Goal: Task Accomplishment & Management: Complete application form

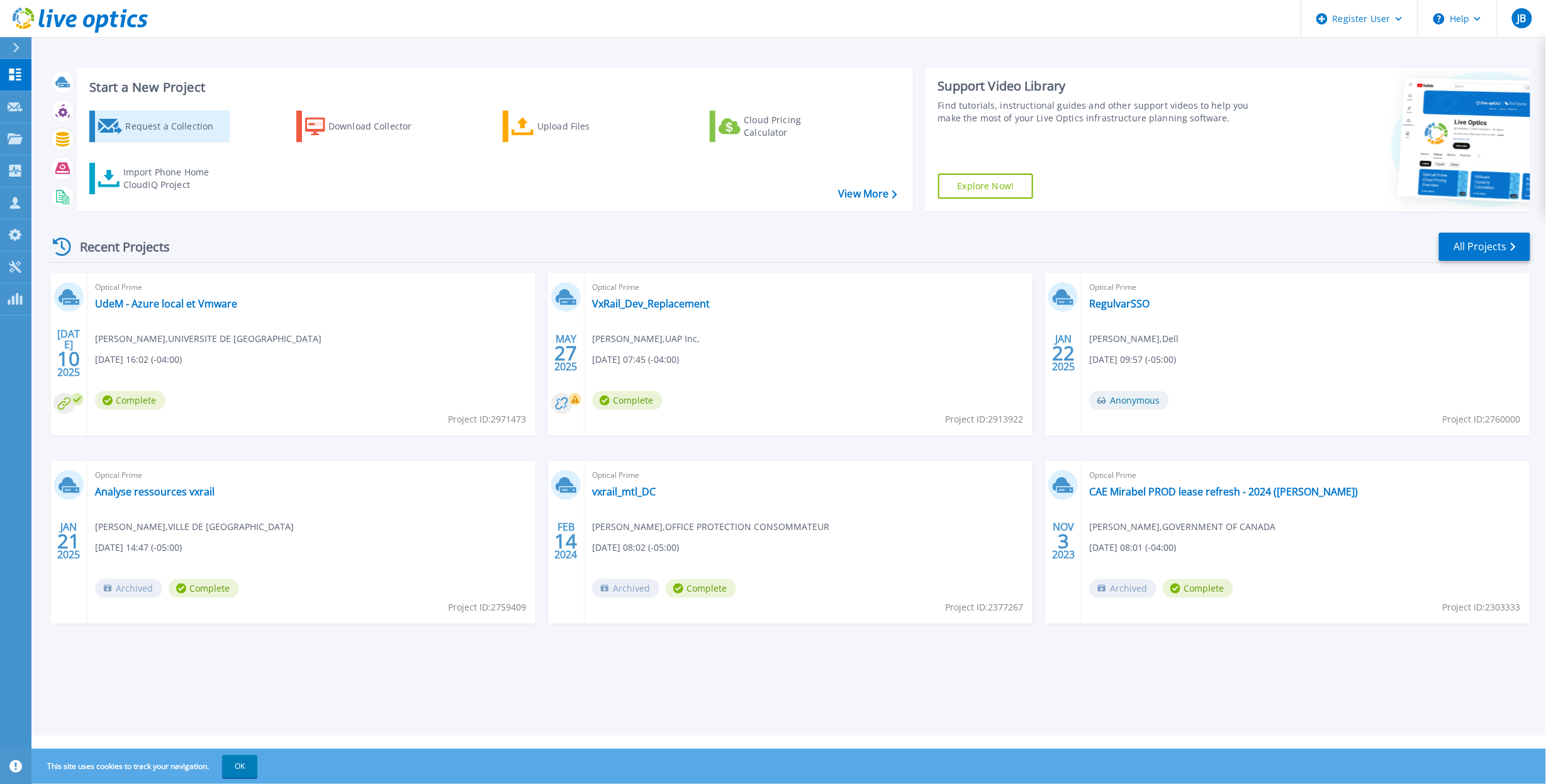
click at [186, 128] on div "Request a Collection" at bounding box center [176, 126] width 100 height 25
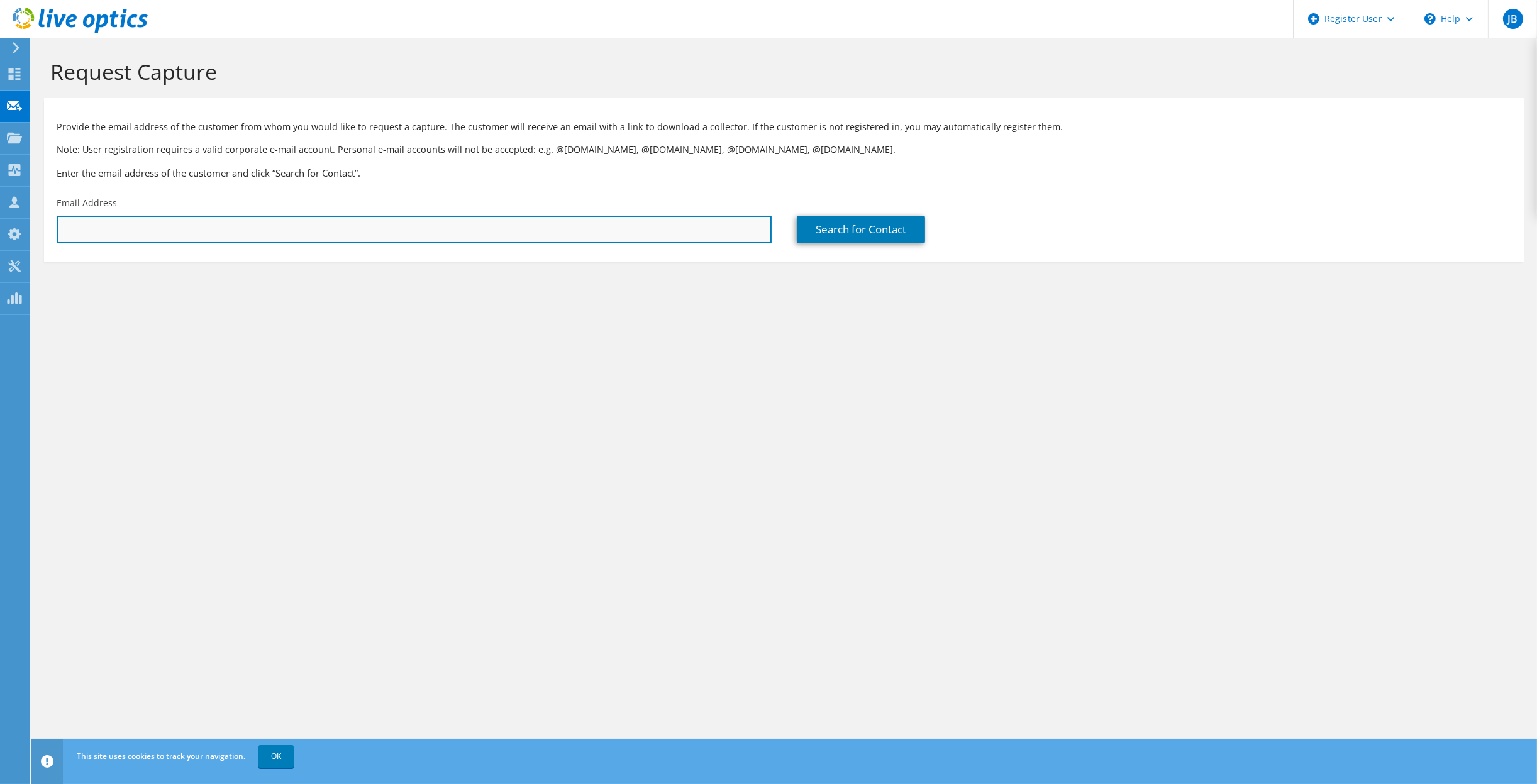
click at [211, 217] on input "text" at bounding box center [414, 230] width 715 height 27
type input "eddie.pacha@bnc.ca"
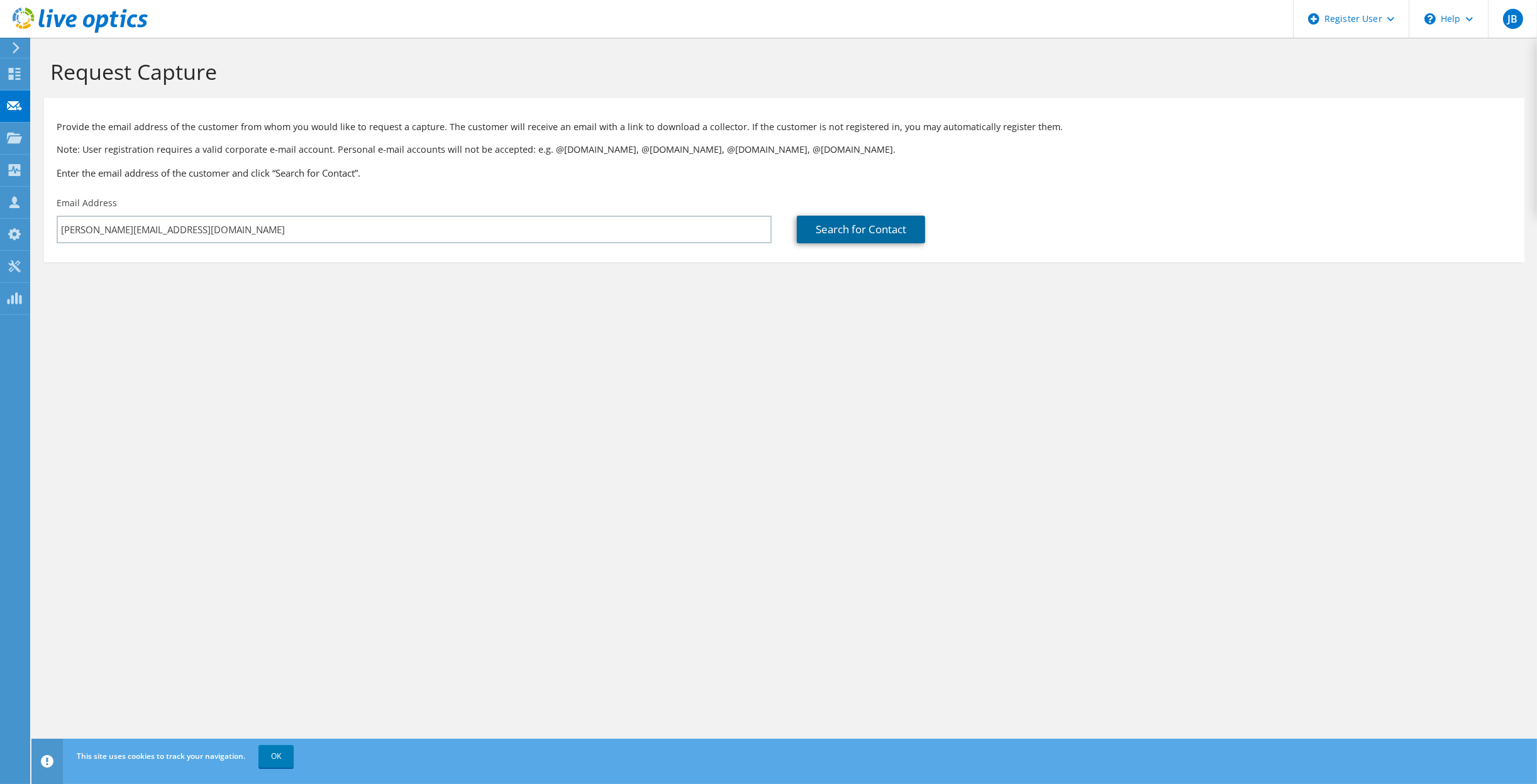
click at [881, 233] on link "Search for Contact" at bounding box center [861, 230] width 129 height 27
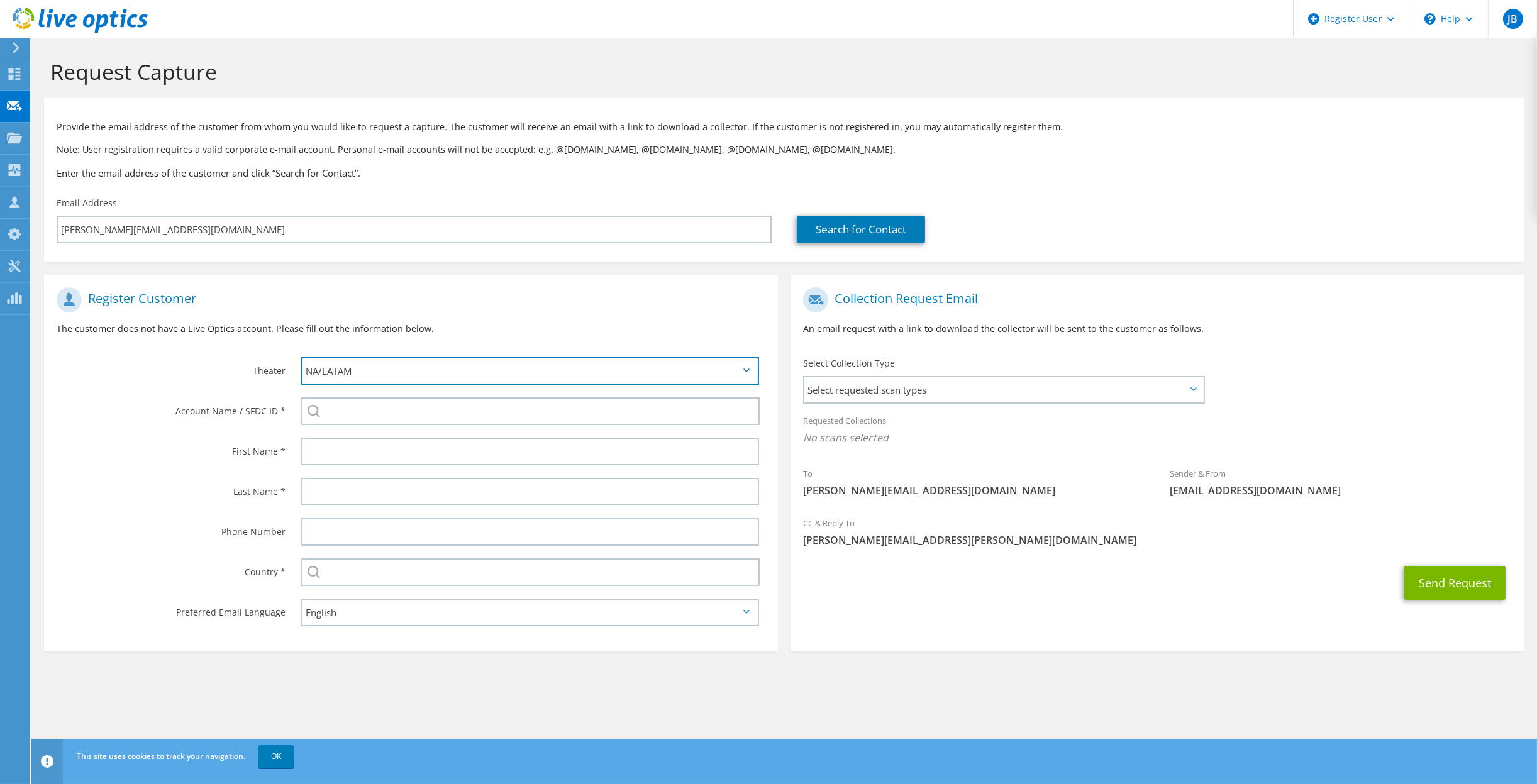
click at [738, 373] on select "APJ EMEA NA/LATAM" at bounding box center [530, 371] width 458 height 27
click at [301, 357] on select "APJ EMEA NA/LATAM" at bounding box center [530, 371] width 458 height 27
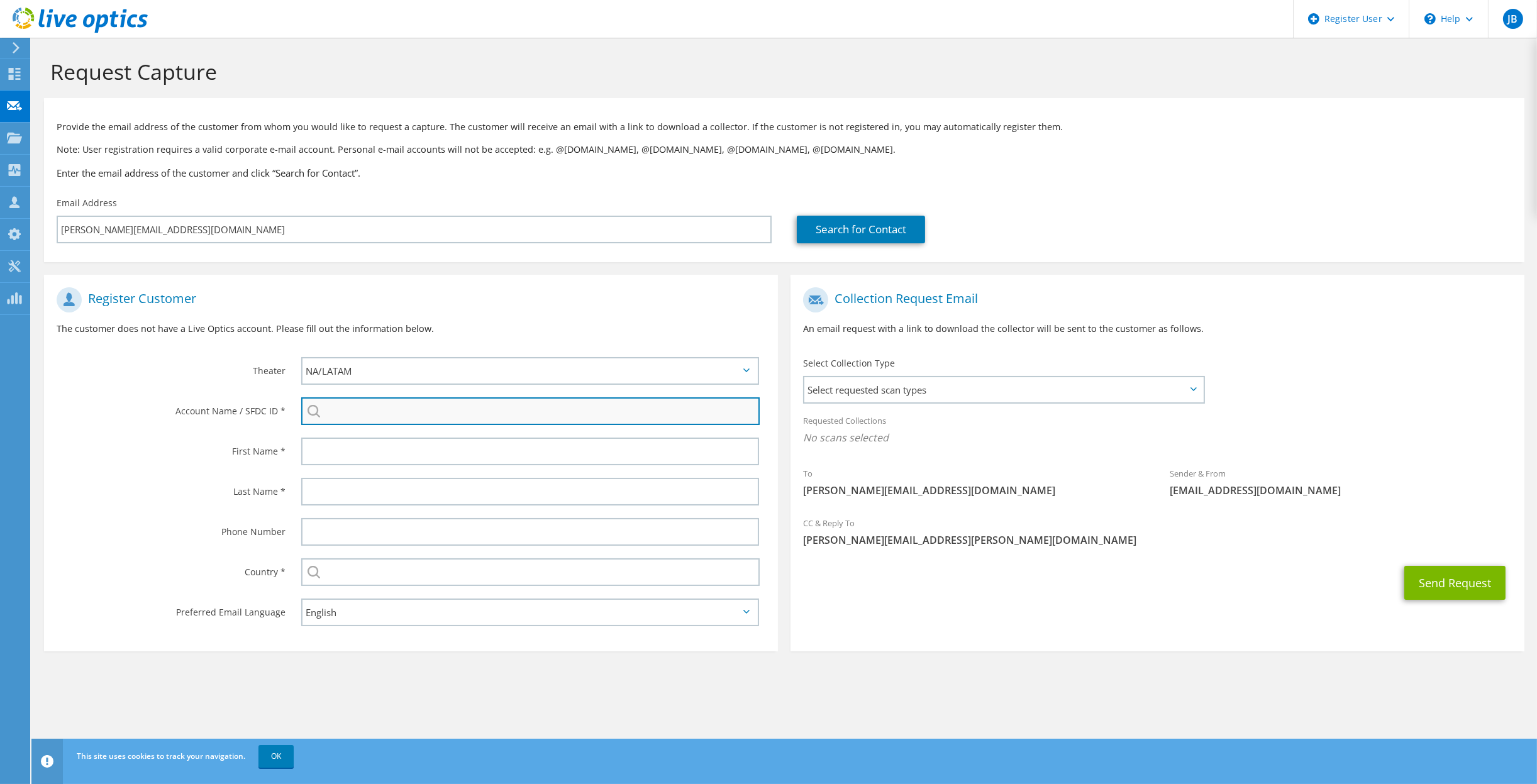
click at [494, 413] on input "search" at bounding box center [530, 411] width 459 height 27
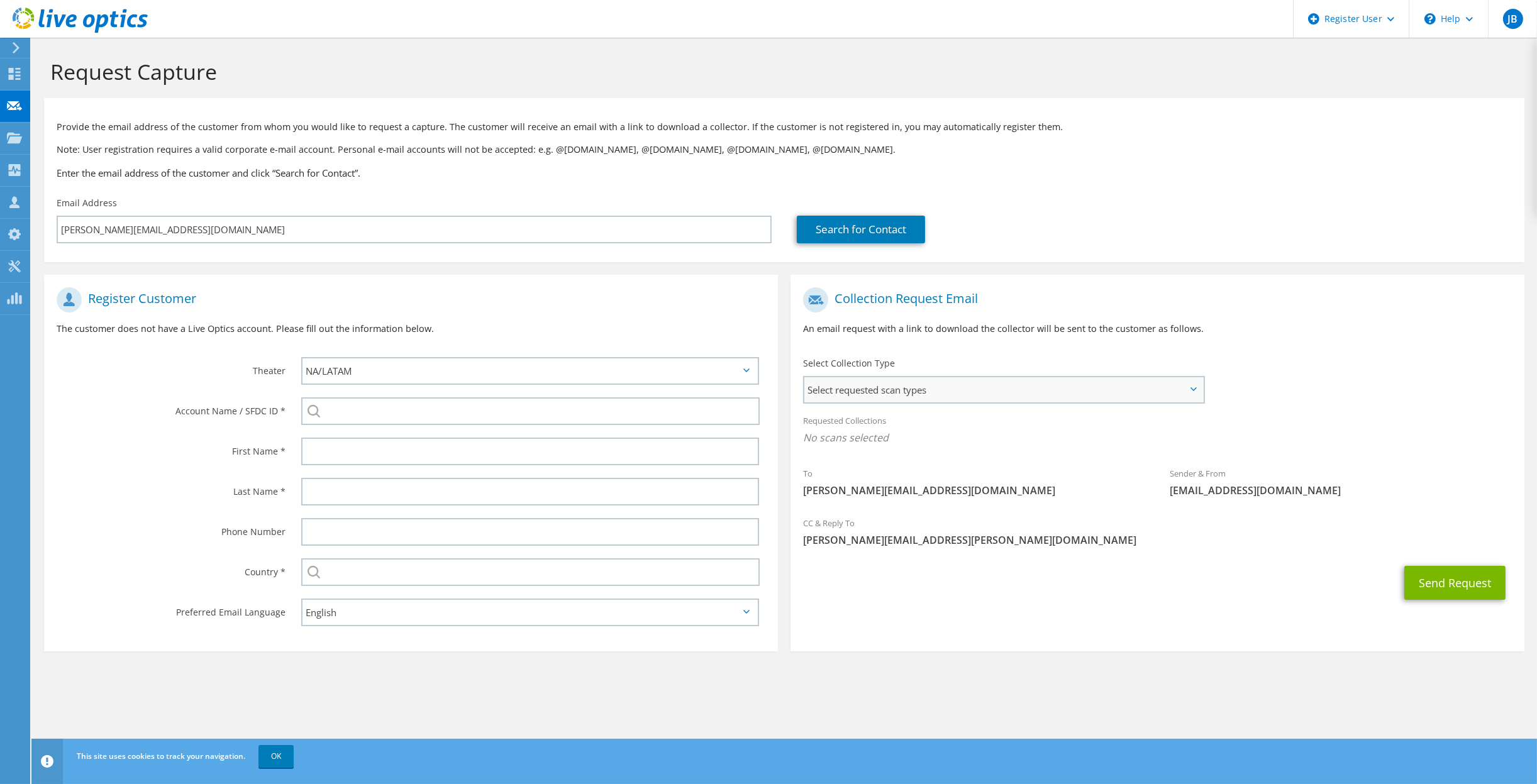
click at [896, 395] on span "Select requested scan types" at bounding box center [1004, 389] width 399 height 25
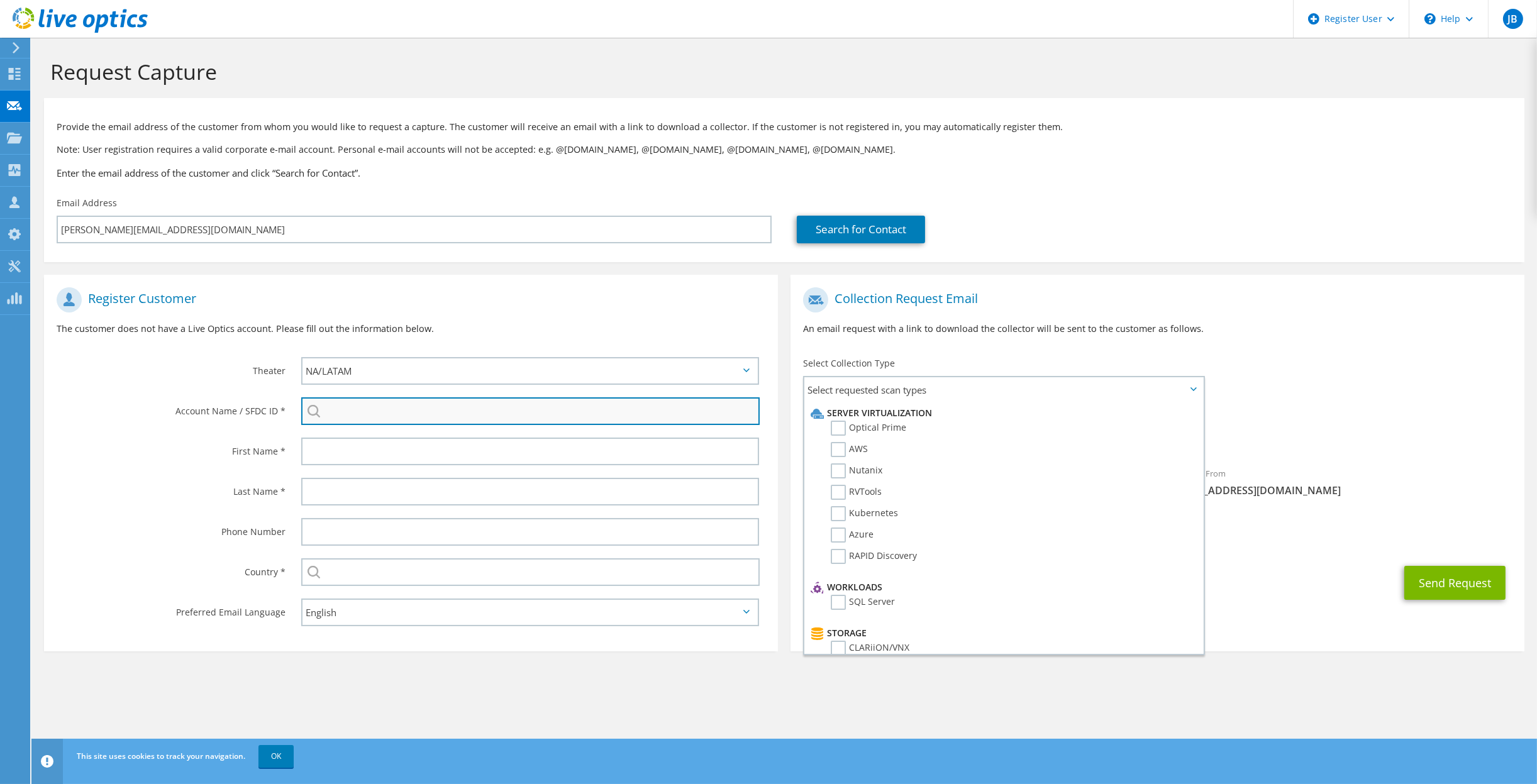
drag, startPoint x: 386, startPoint y: 414, endPoint x: 393, endPoint y: 412, distance: 7.3
click at [387, 414] on input "search" at bounding box center [530, 411] width 459 height 27
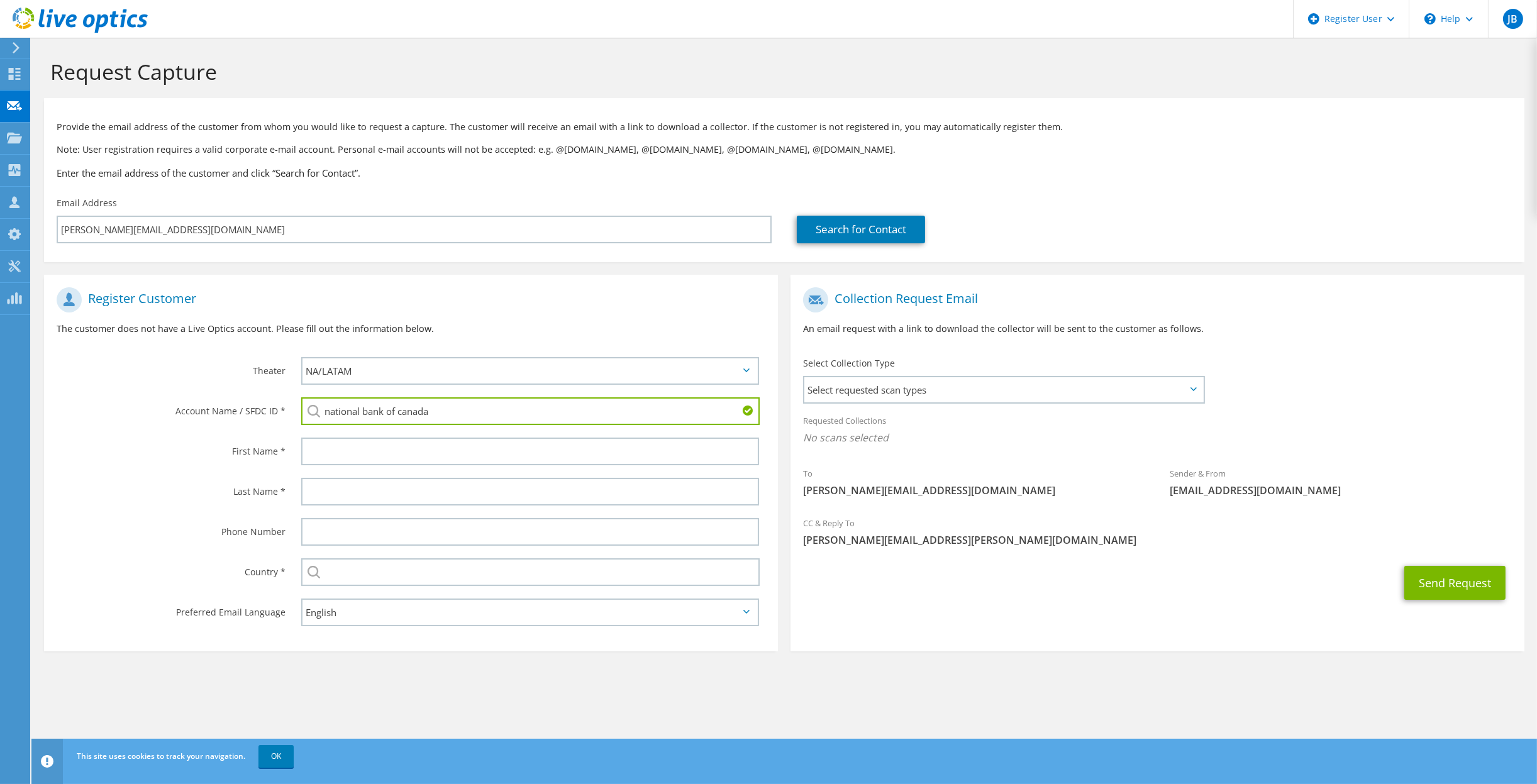
drag, startPoint x: 443, startPoint y: 417, endPoint x: 310, endPoint y: 415, distance: 133.0
click at [310, 415] on div "national bank of canada NATIONAL BANK OF CANADA : 931394501 NATIONAL BANK OF CA…" at bounding box center [530, 411] width 458 height 27
paste input "931394501"
click at [373, 432] on li "NATIONAL BANK OF CANADA : 931394501" at bounding box center [411, 428] width 220 height 15
type input "NATIONAL BANK OF CANADA : 931394501"
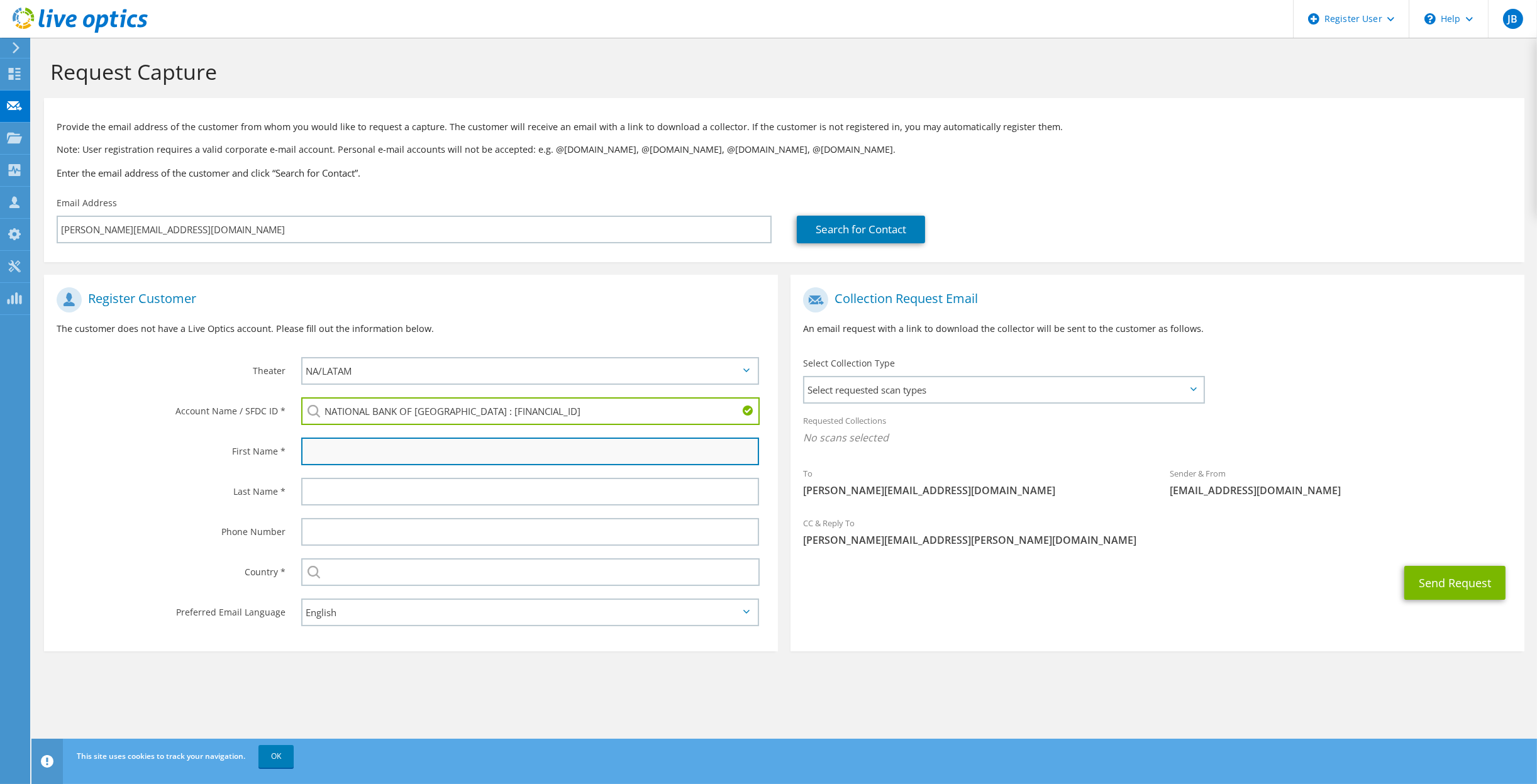
click at [373, 452] on input "text" at bounding box center [530, 452] width 458 height 27
type input "Eddie"
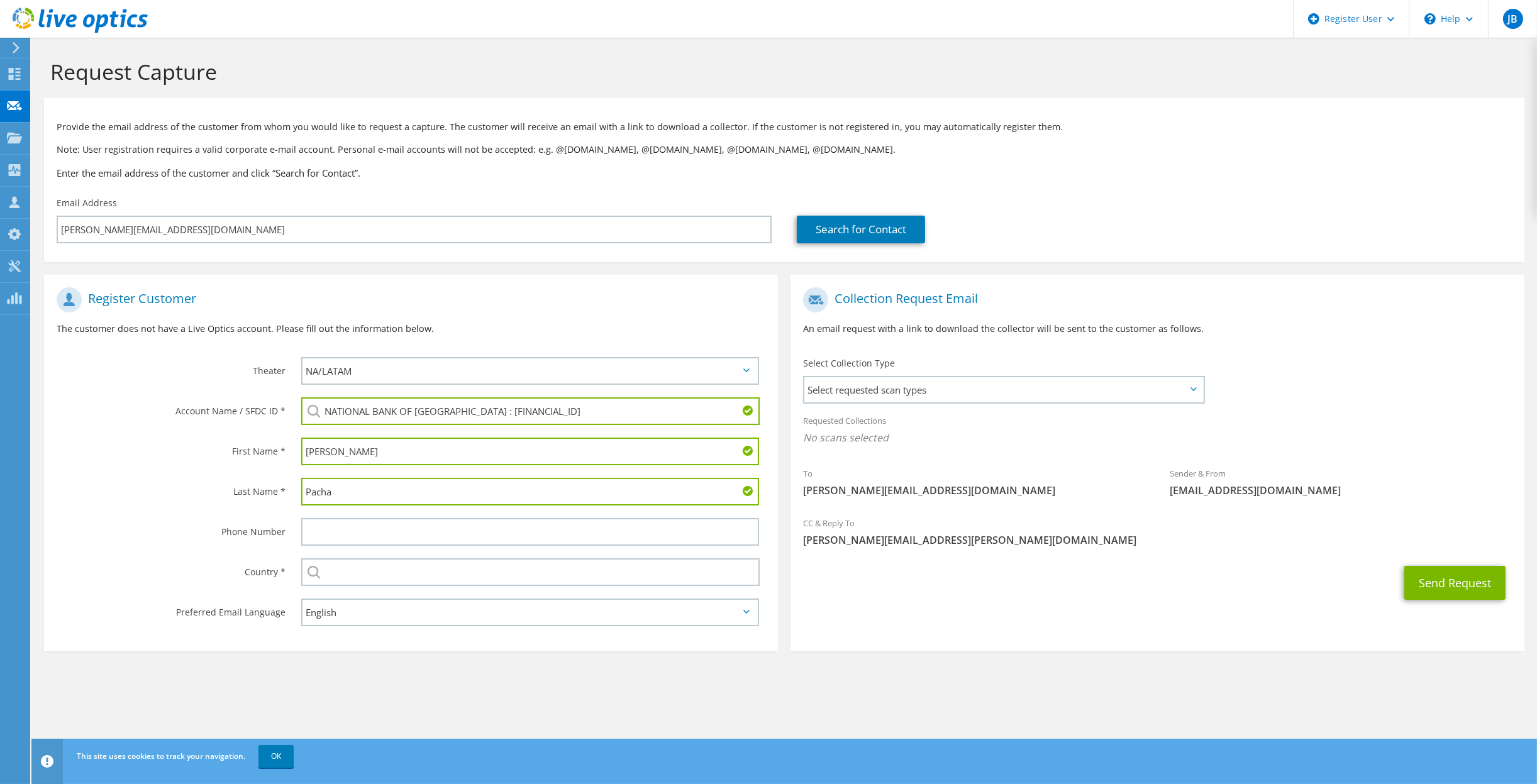
type input "Pacha"
type input "Canada"
click at [245, 586] on div "Country *" at bounding box center [167, 571] width 245 height 39
click at [929, 383] on span "Select requested scan types" at bounding box center [1004, 389] width 399 height 25
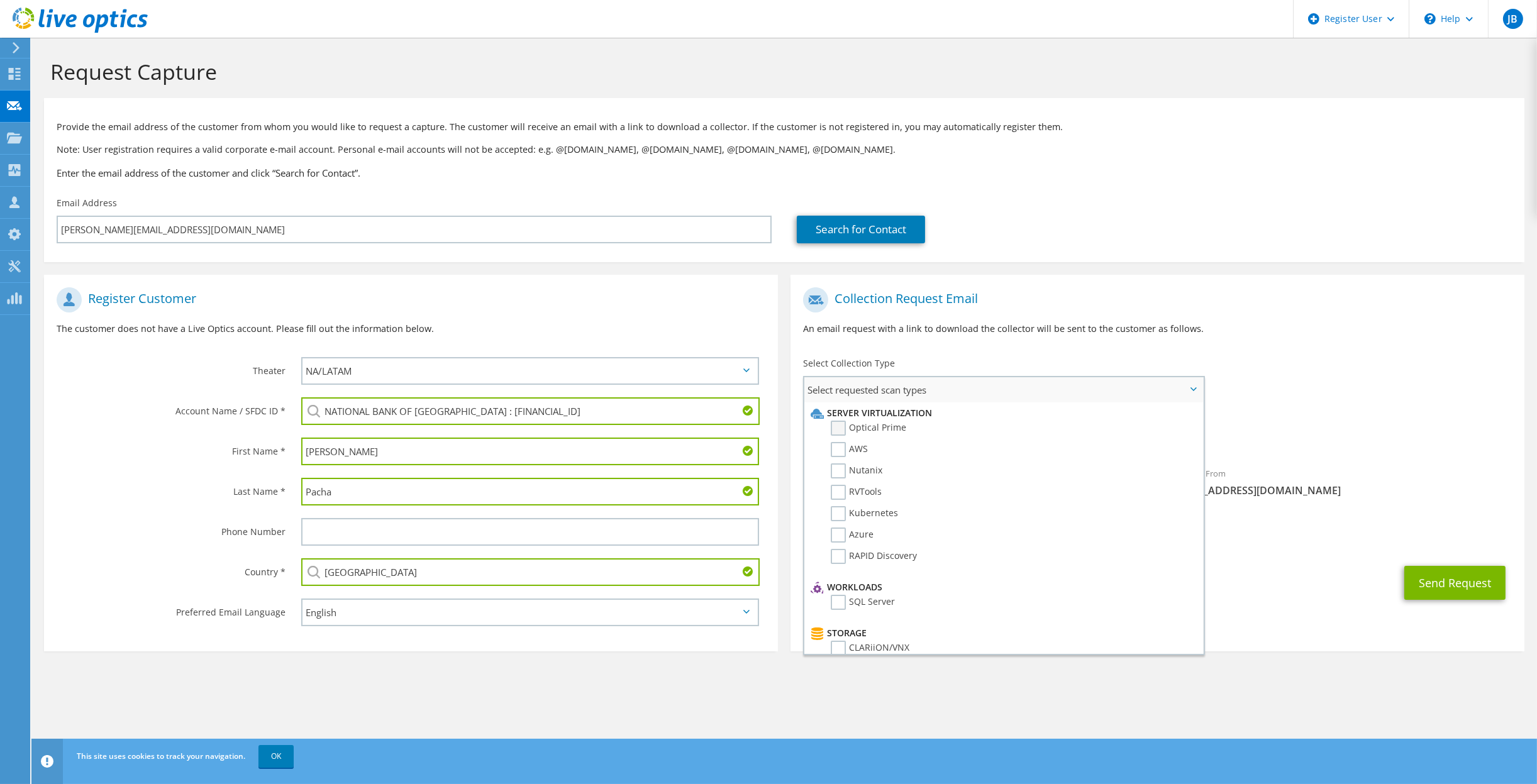
click at [835, 432] on label "Optical Prime" at bounding box center [869, 428] width 75 height 15
click at [0, 0] on input "Optical Prime" at bounding box center [0, 0] width 0 height 0
click at [840, 551] on label "SQL Server" at bounding box center [863, 552] width 64 height 15
click at [0, 0] on input "SQL Server" at bounding box center [0, 0] width 0 height 0
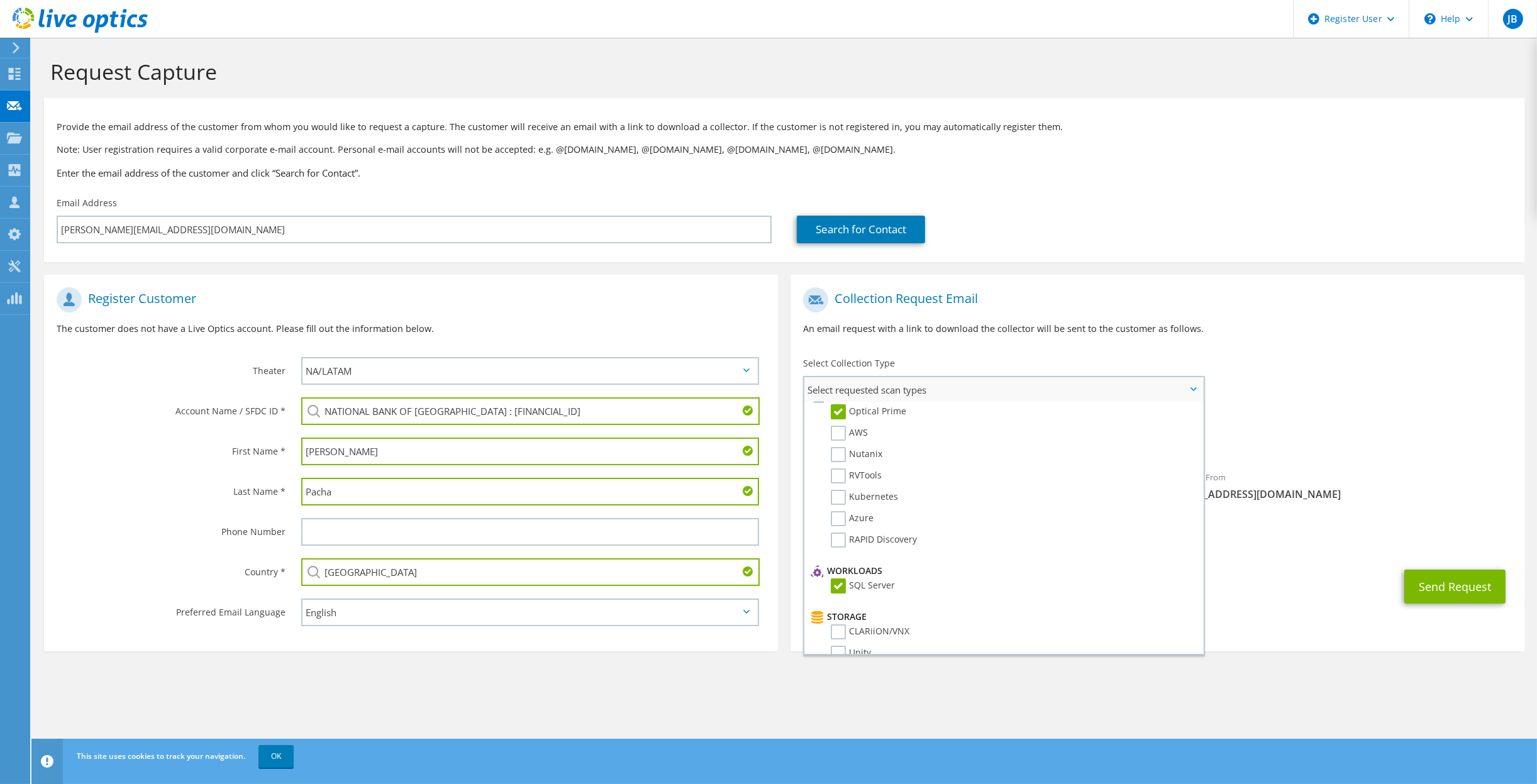
scroll to position [0, 0]
click at [833, 493] on label "RVTools" at bounding box center [856, 493] width 51 height 15
click at [0, 0] on input "RVTools" at bounding box center [0, 0] width 0 height 0
click at [836, 490] on label "RVTools" at bounding box center [856, 493] width 51 height 15
click at [0, 0] on input "RVTools" at bounding box center [0, 0] width 0 height 0
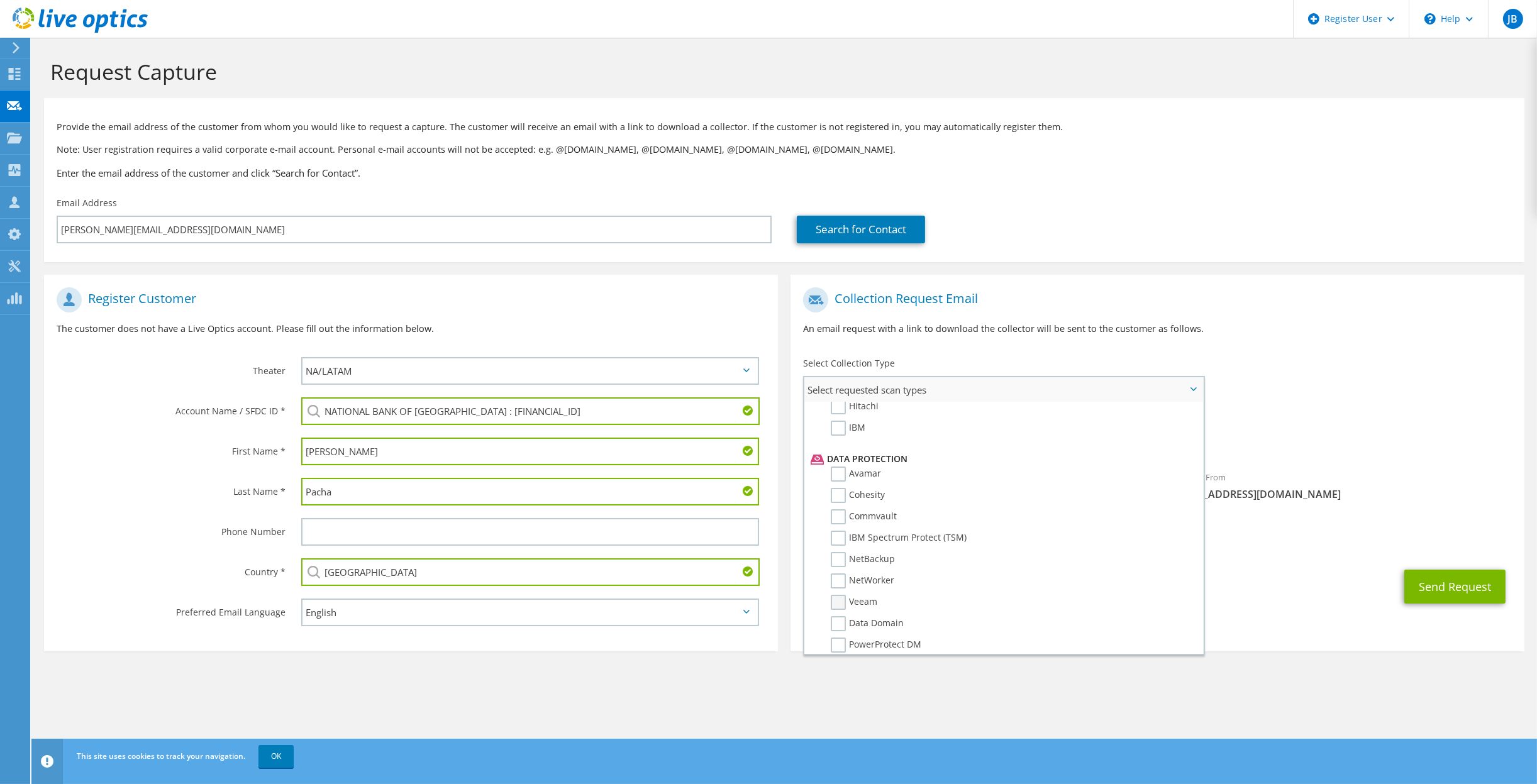
scroll to position [551, 0]
click at [985, 711] on section "Request Capture Provide the email address of the customer from whom you would l…" at bounding box center [784, 376] width 1506 height 677
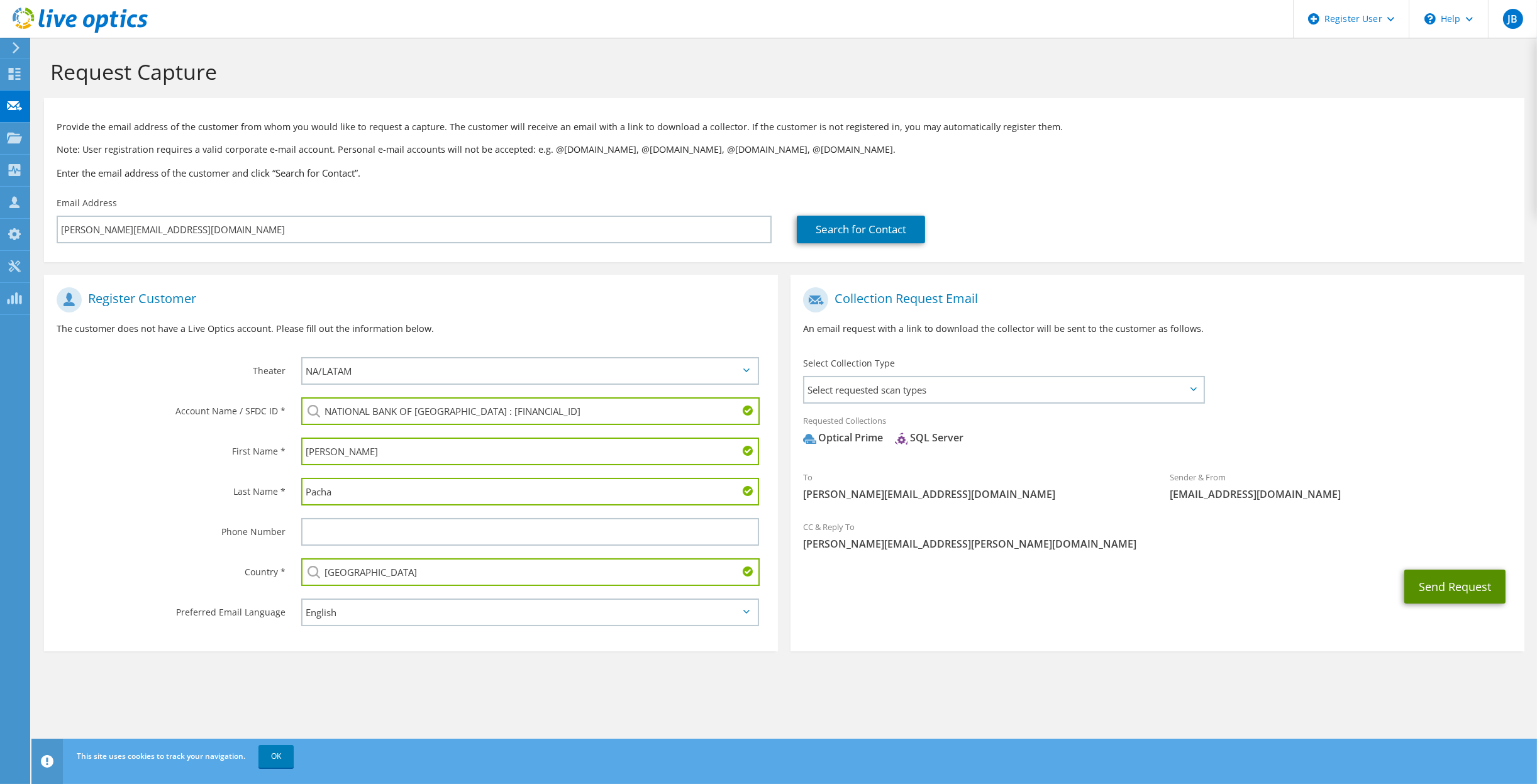
click at [1435, 592] on button "Send Request" at bounding box center [1455, 586] width 101 height 34
